Goal: Task Accomplishment & Management: Manage account settings

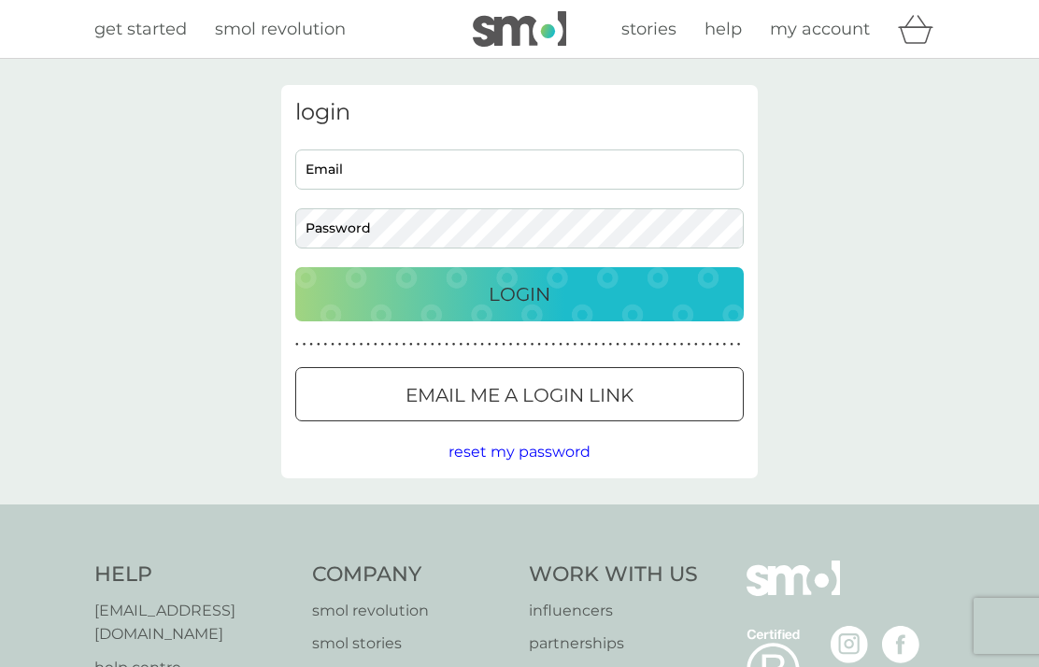
click at [337, 177] on input "Email" at bounding box center [519, 170] width 449 height 40
type input "[EMAIL_ADDRESS][DOMAIN_NAME]"
click at [564, 291] on div "Login" at bounding box center [519, 294] width 411 height 30
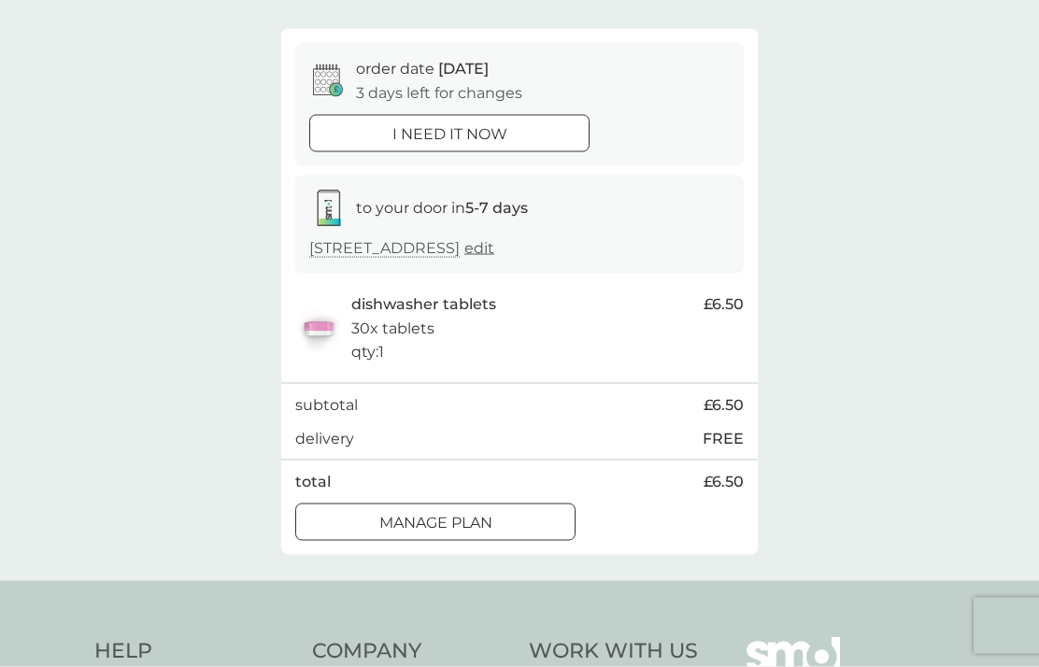
scroll to position [146, 0]
click at [494, 513] on div "Manage plan" at bounding box center [435, 521] width 278 height 24
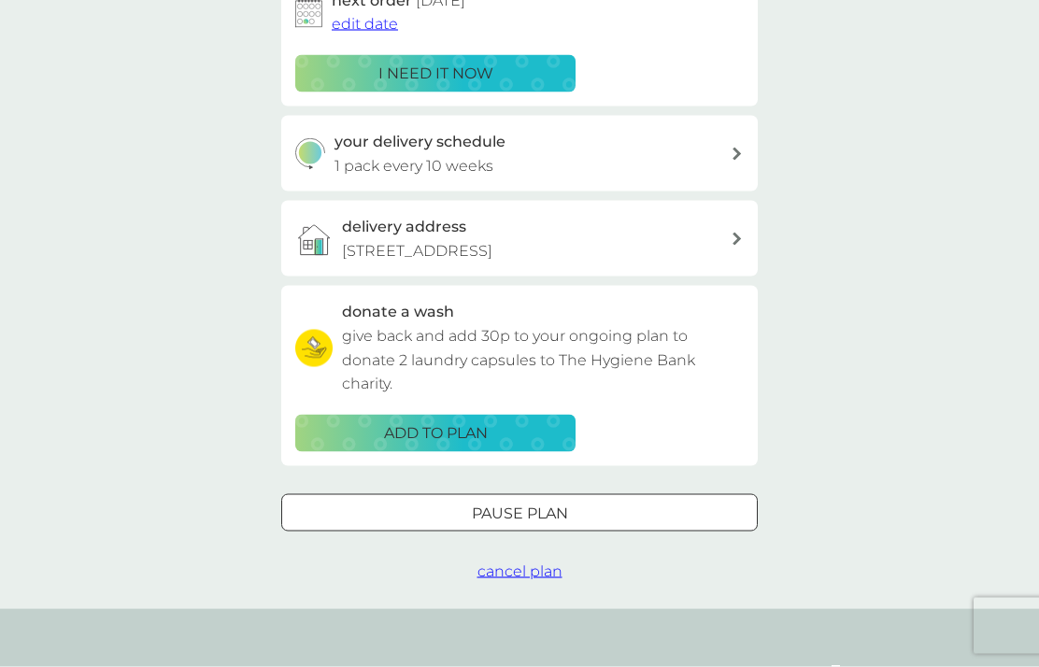
scroll to position [343, 0]
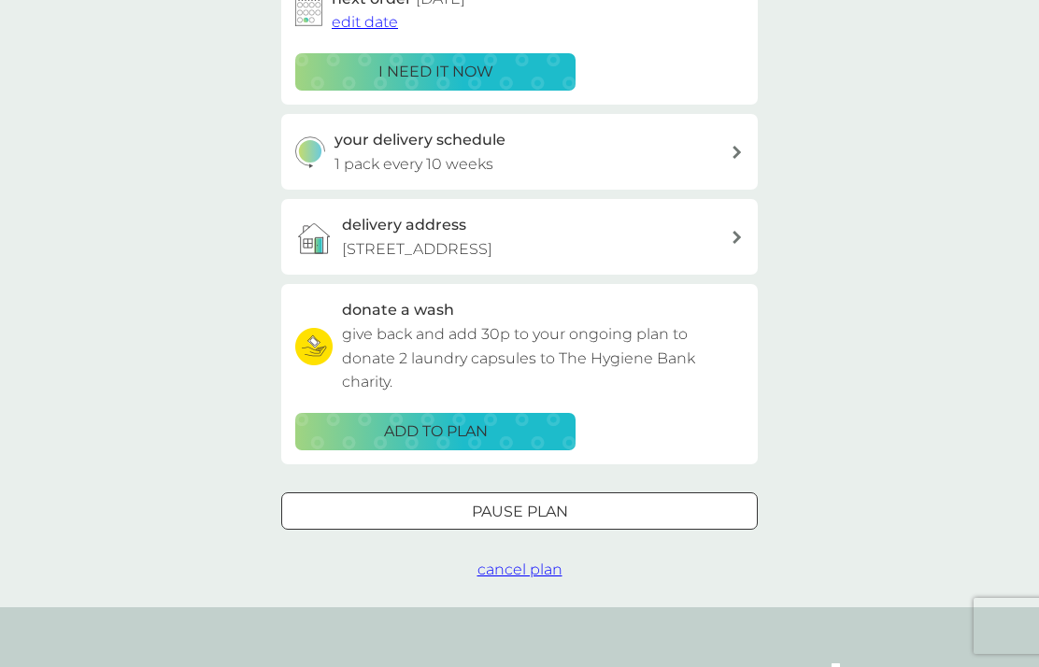
click at [588, 506] on div "Pause plan" at bounding box center [519, 512] width 475 height 24
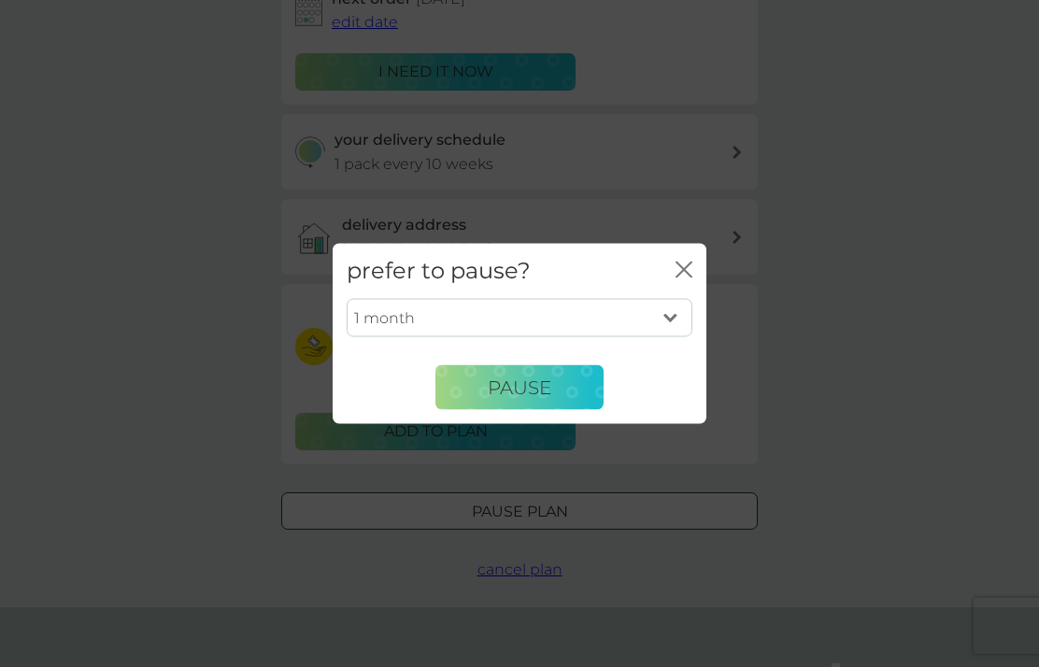
click at [679, 337] on select "1 month 2 months 3 months 4 months 5 months 6 months" at bounding box center [520, 317] width 346 height 39
select select "2"
click at [537, 398] on span "Pause" at bounding box center [520, 387] width 64 height 22
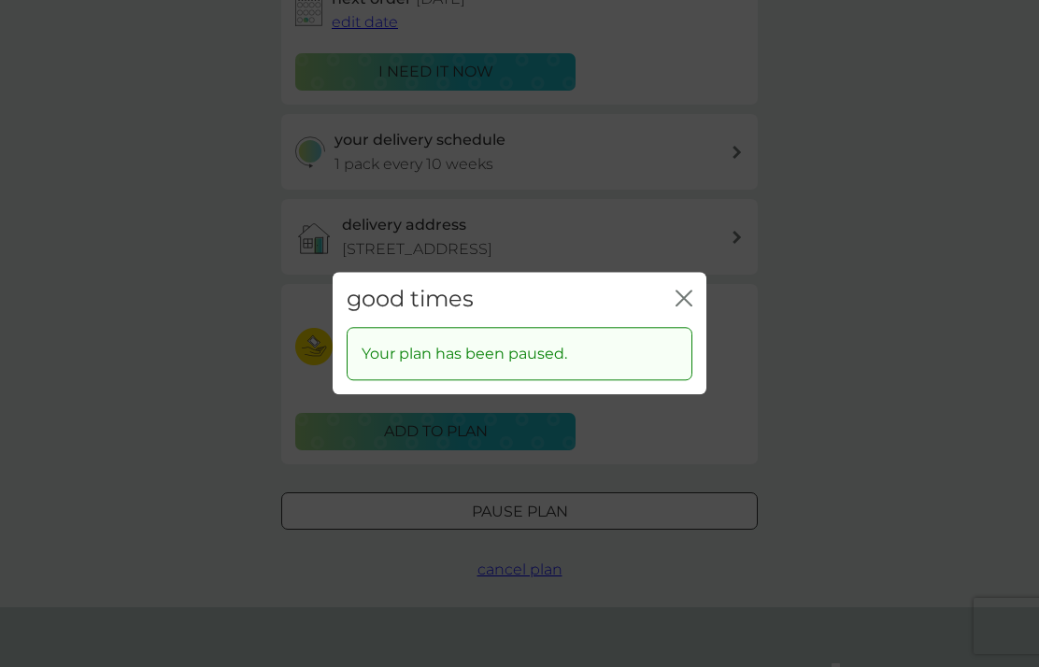
click at [692, 306] on icon "close" at bounding box center [687, 298] width 7 height 15
